Goal: Ask a question

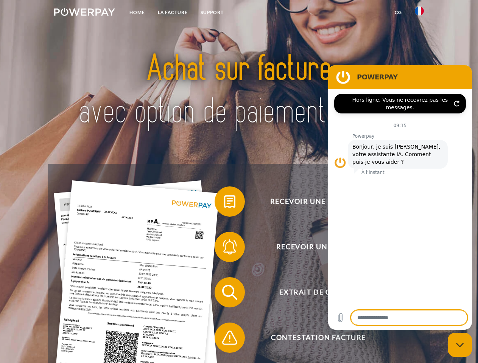
click at [84, 13] on img at bounding box center [84, 12] width 61 height 8
click at [419, 13] on img at bounding box center [419, 10] width 9 height 9
click at [398, 12] on link "CG" at bounding box center [398, 13] width 20 height 14
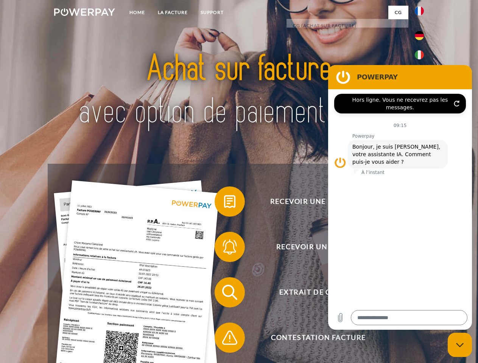
click at [224, 203] on span at bounding box center [218, 202] width 38 height 38
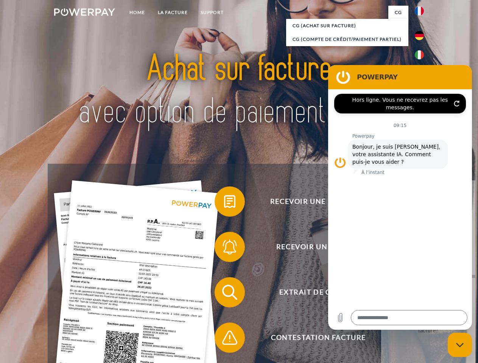
click at [224, 249] on div "Recevoir une facture ? Recevoir un rappel? Extrait de compte retour" at bounding box center [239, 315] width 382 height 303
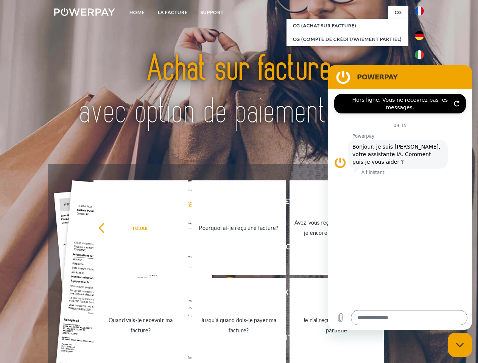
click at [224, 294] on link "Jusqu'à quand dois-je payer ma facture?" at bounding box center [238, 325] width 94 height 95
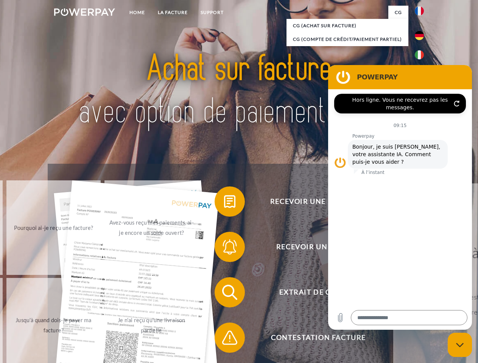
click at [224, 339] on span at bounding box center [218, 338] width 38 height 38
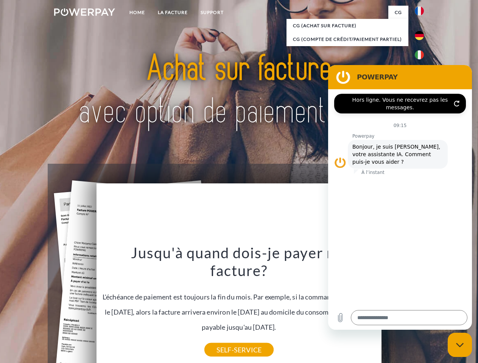
click at [460, 345] on icon "Fermer la fenêtre de messagerie" at bounding box center [460, 345] width 8 height 5
type textarea "*"
